Goal: Check status: Check status

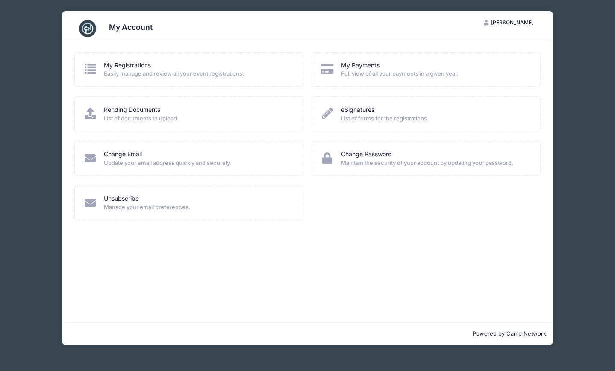
click at [130, 74] on span "Easily manage and review all your event registrations." at bounding box center [198, 74] width 188 height 9
click at [88, 68] on icon at bounding box center [90, 68] width 14 height 11
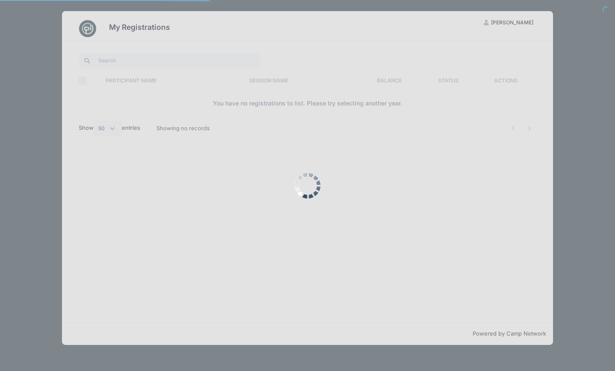
select select "50"
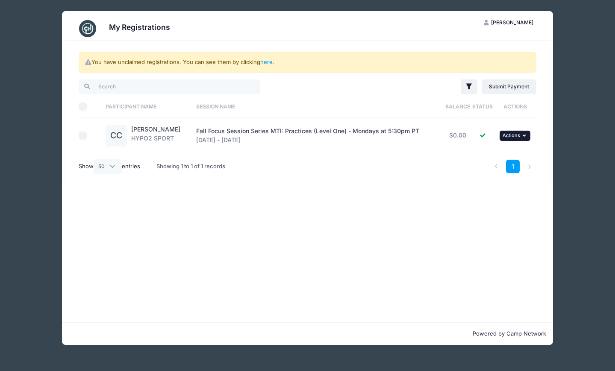
click at [525, 134] on icon "button" at bounding box center [525, 135] width 5 height 5
click at [379, 136] on div "Fall Focus Session Series MTI: Practices (Level One) - Mondays at 5:30pm PT Sep…" at bounding box center [318, 136] width 244 height 18
click at [234, 134] on span "Fall Focus Session Series MTI: Practices (Level One) - Mondays at 5:30pm PT" at bounding box center [307, 130] width 223 height 7
click at [269, 63] on link "here" at bounding box center [266, 62] width 12 height 7
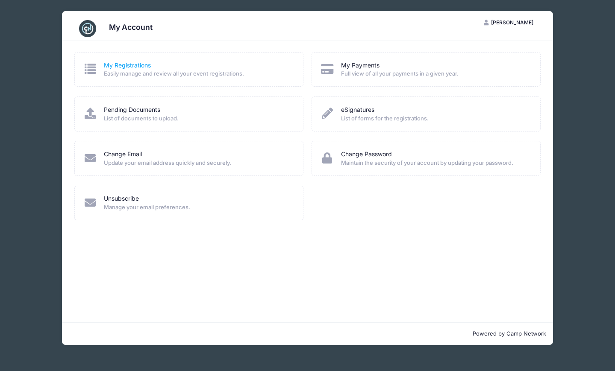
click at [123, 66] on link "My Registrations" at bounding box center [127, 65] width 47 height 9
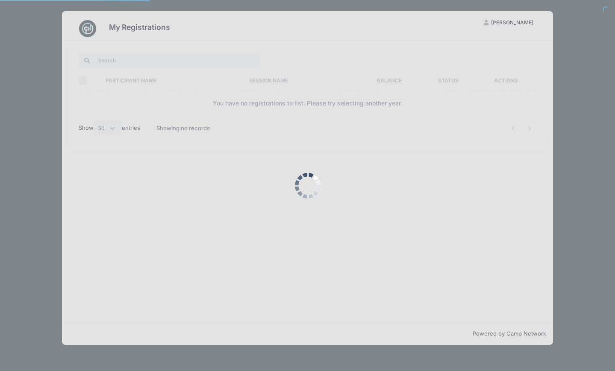
select select "50"
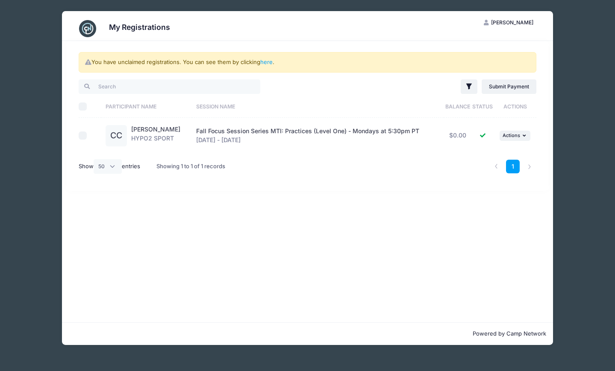
click at [117, 134] on div "CC" at bounding box center [116, 135] width 21 height 21
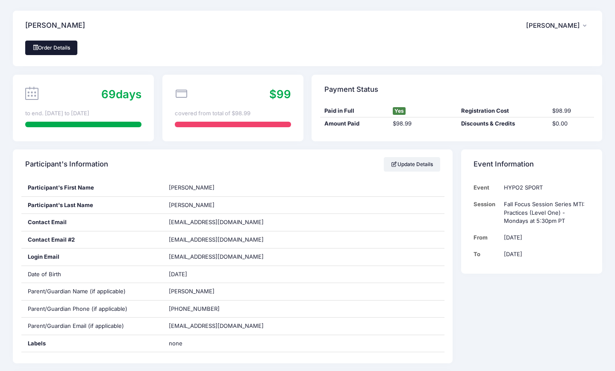
click at [56, 46] on link "Order Details" at bounding box center [51, 48] width 52 height 15
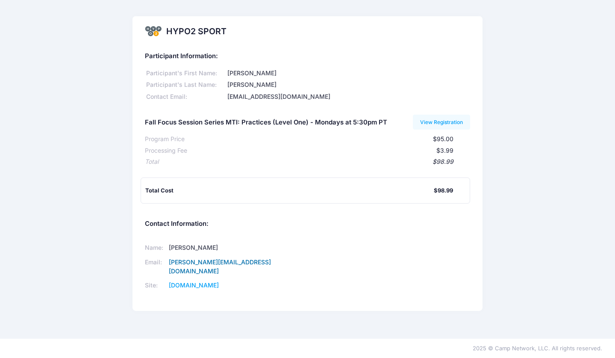
click at [216, 265] on link "[PERSON_NAME][EMAIL_ADDRESS][DOMAIN_NAME]" at bounding box center [220, 266] width 102 height 16
click at [225, 263] on link "[PERSON_NAME][EMAIL_ADDRESS][DOMAIN_NAME]" at bounding box center [220, 266] width 102 height 16
